Goal: Use online tool/utility: Use online tool/utility

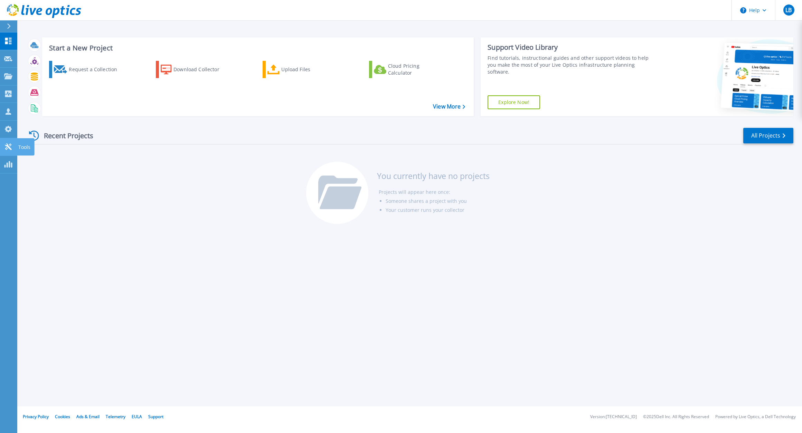
click at [9, 147] on icon at bounding box center [8, 146] width 8 height 7
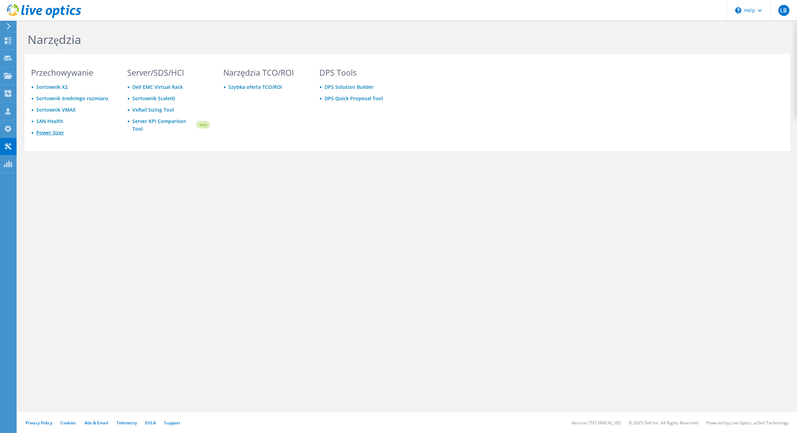
click at [52, 133] on link "Power Sizer" at bounding box center [50, 132] width 28 height 7
click at [214, 220] on div "Narzędzia Przechowywanie Sortownik X2 Sortownik średniego rozmiaru Sortownik VM…" at bounding box center [407, 227] width 780 height 412
